Goal: Task Accomplishment & Management: Manage account settings

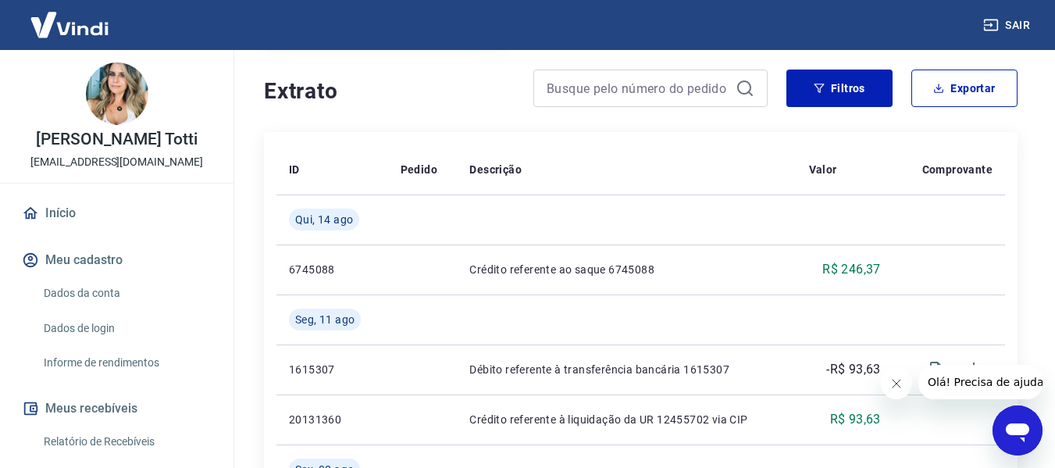
scroll to position [312, 0]
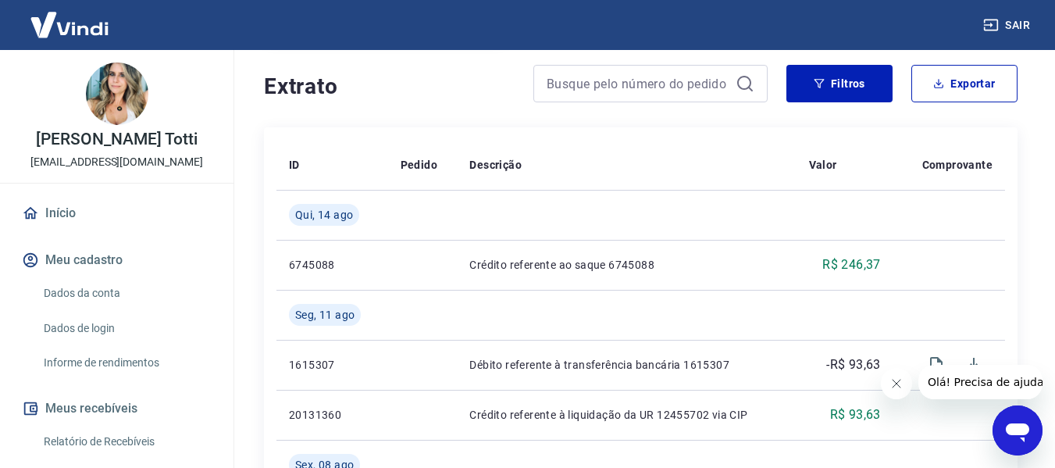
click at [890, 386] on icon "Fechar mensagem da empresa" at bounding box center [895, 383] width 12 height 12
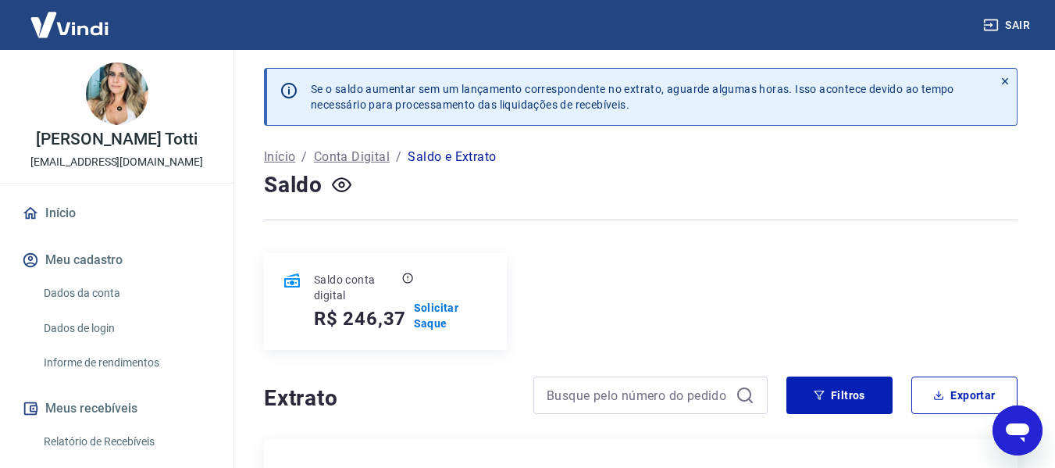
scroll to position [0, 0]
click at [432, 307] on p "Solicitar Saque" at bounding box center [451, 316] width 74 height 31
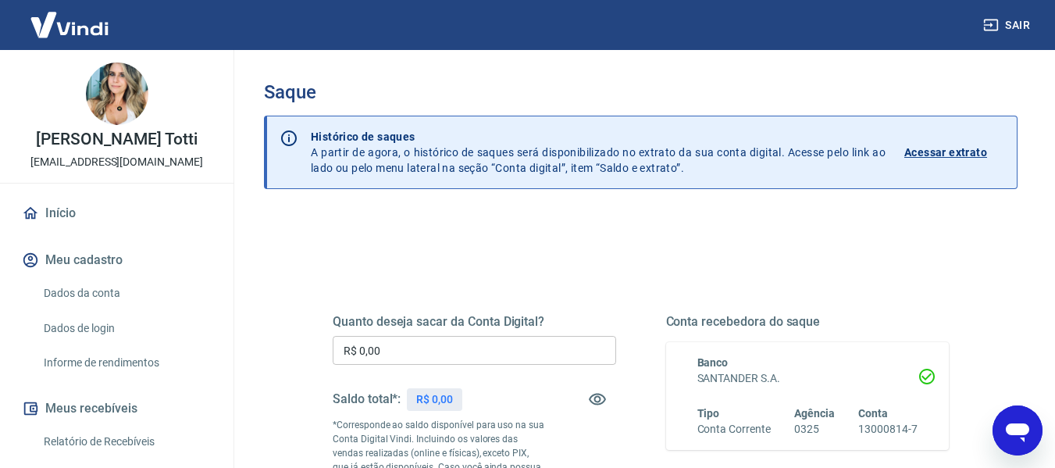
click at [411, 362] on input "R$ 0,00" at bounding box center [474, 350] width 283 height 29
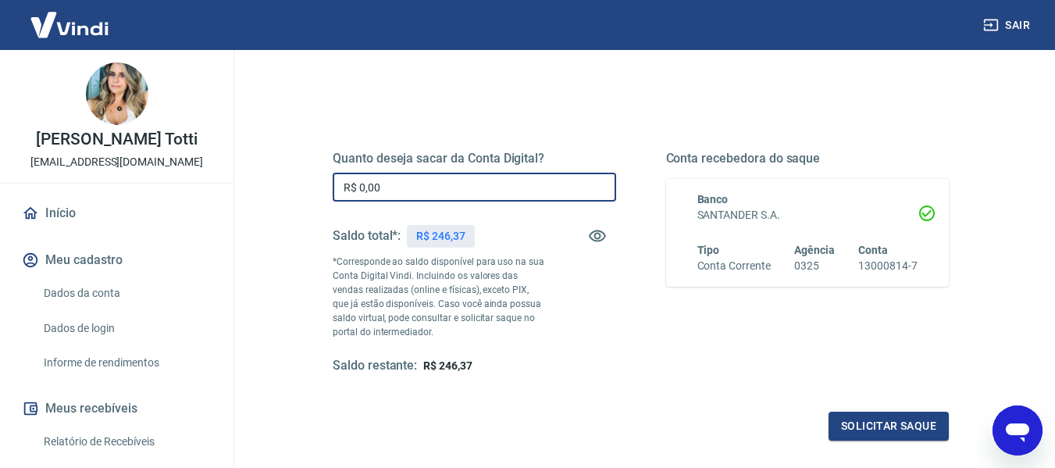
scroll to position [78, 0]
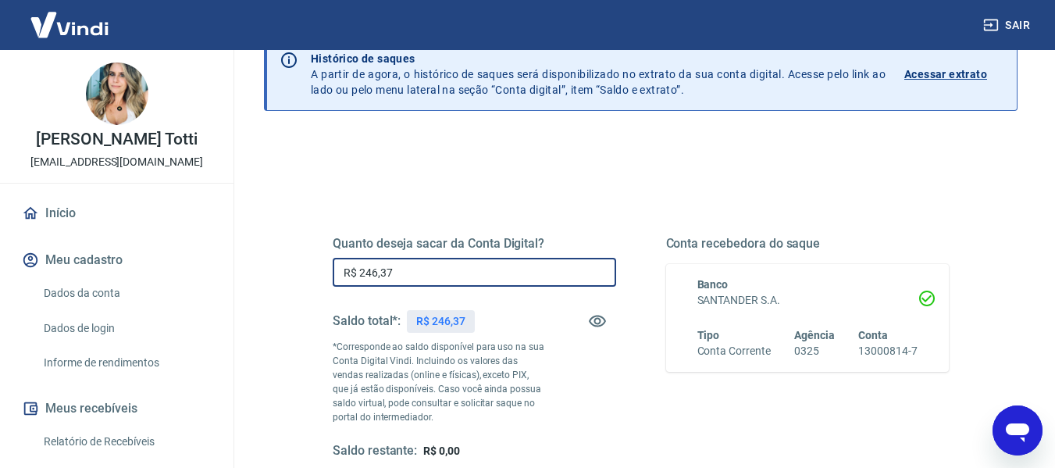
type input "R$ 246,37"
click at [582, 419] on div "Quanto deseja sacar da Conta Digital? R$ 246,37 ​ Saldo total*: R$ 246,37 *Corr…" at bounding box center [474, 347] width 283 height 223
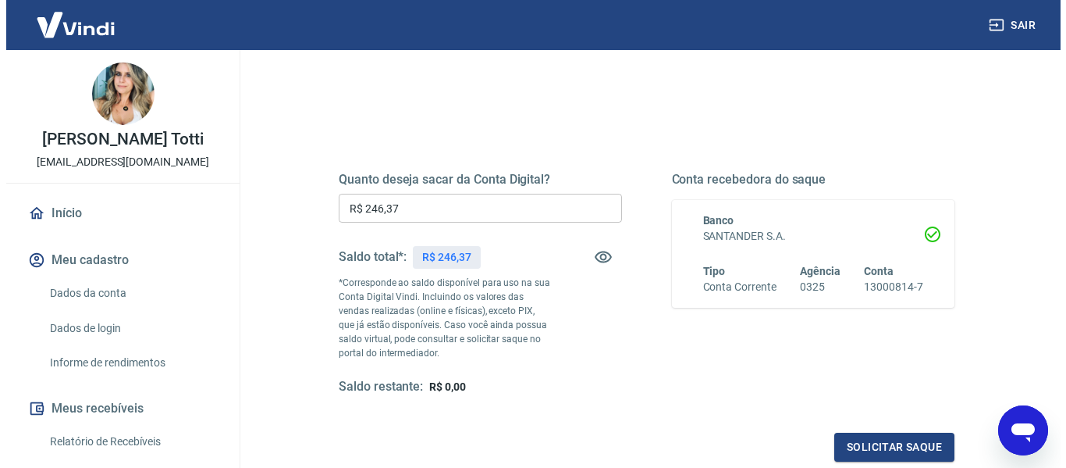
scroll to position [234, 0]
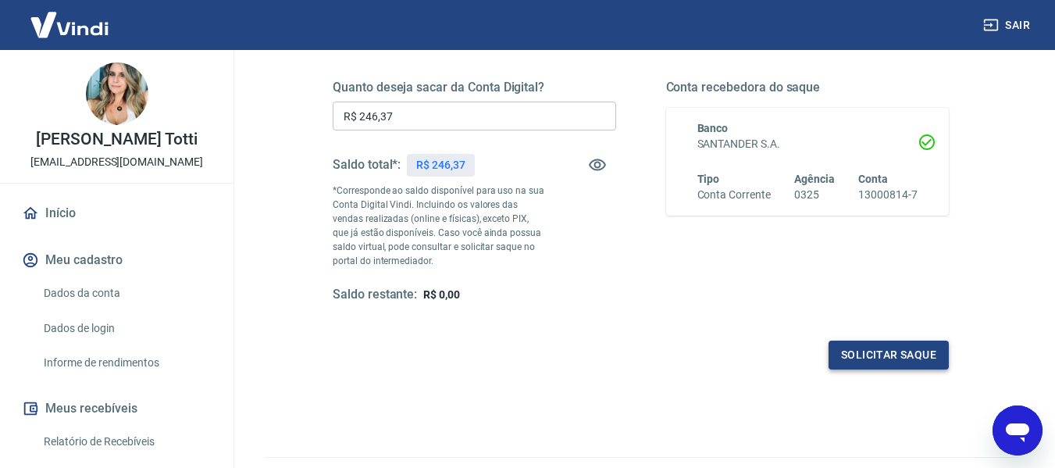
click at [887, 358] on button "Solicitar saque" at bounding box center [888, 354] width 120 height 29
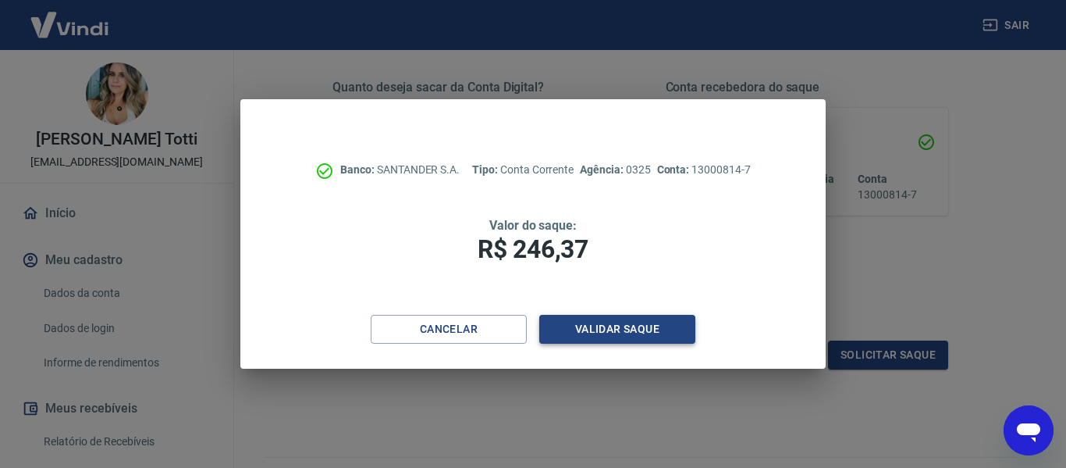
click at [590, 327] on button "Validar saque" at bounding box center [617, 329] width 156 height 29
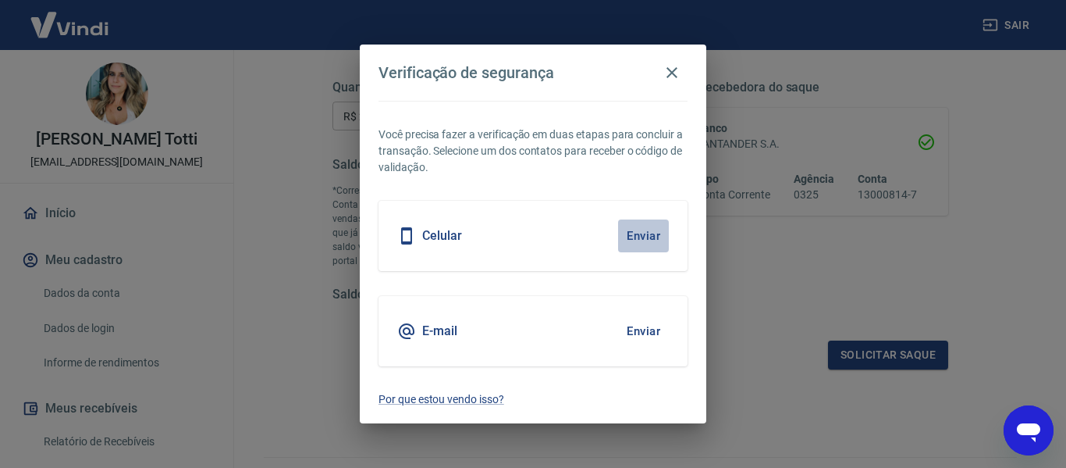
click at [646, 235] on button "Enviar" at bounding box center [643, 235] width 51 height 33
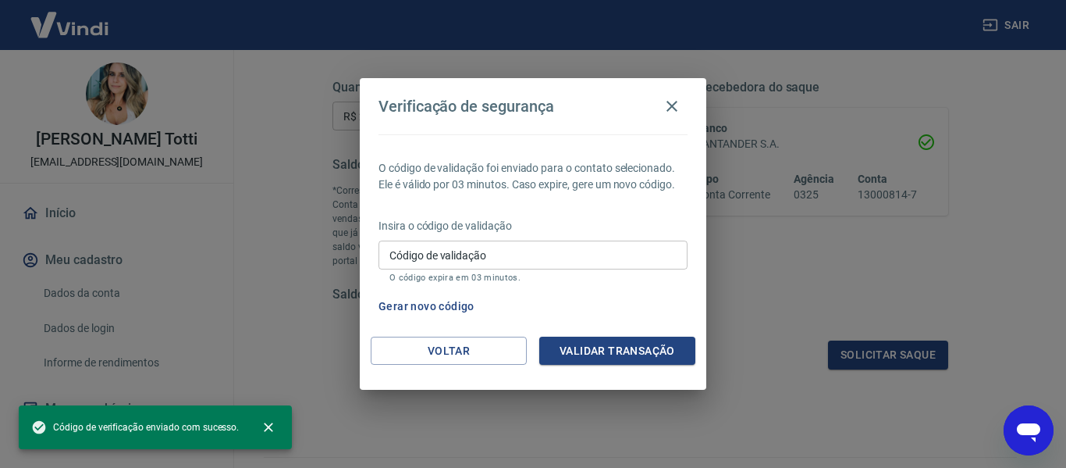
click at [382, 256] on input "Código de validação" at bounding box center [533, 254] width 309 height 29
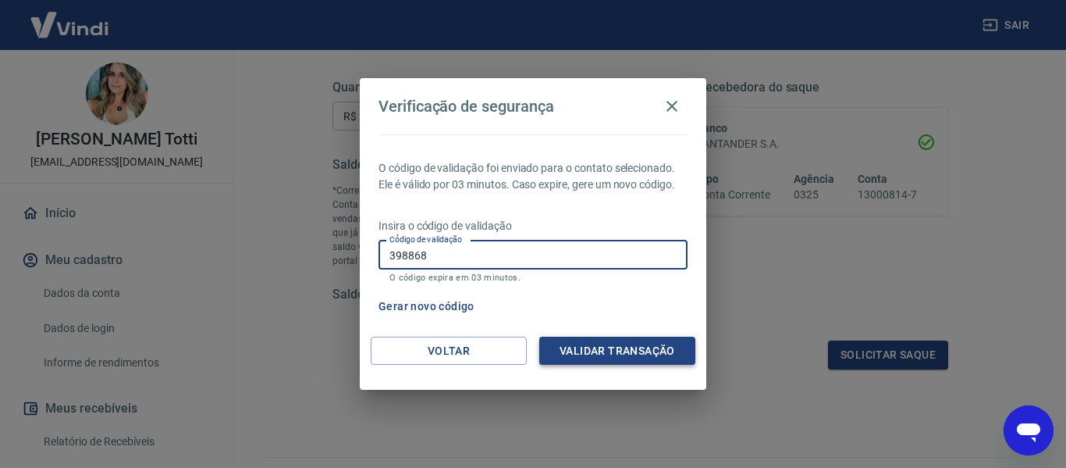
type input "398868"
click at [622, 349] on button "Validar transação" at bounding box center [617, 350] width 156 height 29
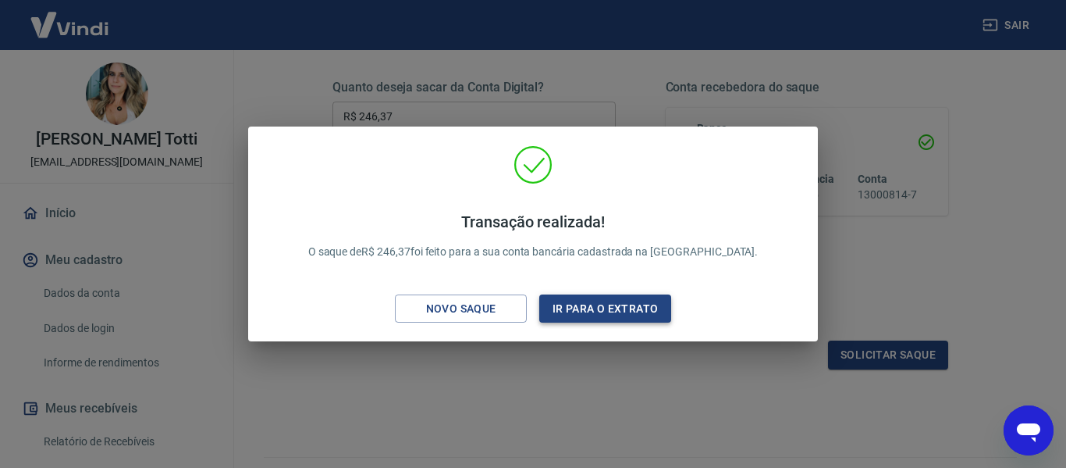
click at [582, 312] on button "Ir para o extrato" at bounding box center [605, 308] width 132 height 29
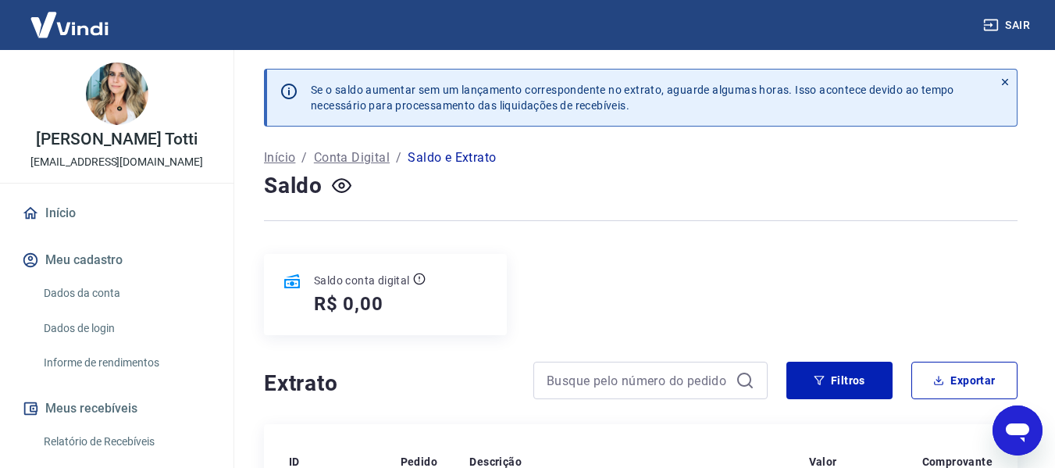
click at [34, 77] on div "Carla Ramires Totti totti_veterinaria@hotmail.com" at bounding box center [116, 116] width 233 height 133
click at [84, 212] on link "Início" at bounding box center [117, 213] width 196 height 34
